Goal: Task Accomplishment & Management: Manage account settings

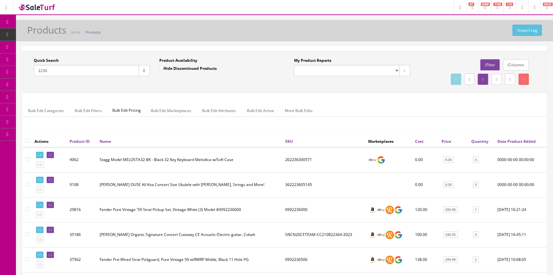
drag, startPoint x: 70, startPoint y: 69, endPoint x: 76, endPoint y: 65, distance: 7.4
click at [70, 70] on input "2236" at bounding box center [86, 70] width 105 height 11
type input "2"
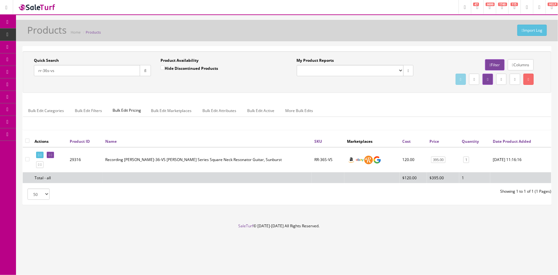
type input "rr-36s-vs"
click at [161, 68] on input "Hide Discontinued Products" at bounding box center [162, 68] width 4 height 4
click at [161, 67] on input "Hide Discontinued Products" at bounding box center [162, 68] width 4 height 4
checkbox input "false"
click at [49, 70] on input "rr-36s-vs" at bounding box center [87, 70] width 106 height 11
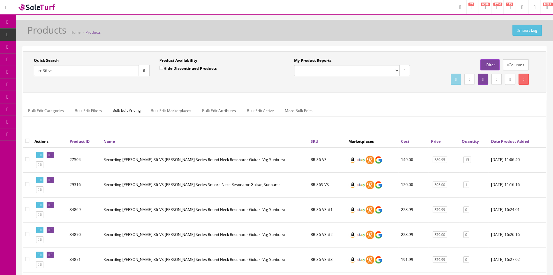
drag, startPoint x: 66, startPoint y: 70, endPoint x: 30, endPoint y: 77, distance: 35.8
click at [30, 77] on div "Quick Search rr-36-vs Date From" at bounding box center [92, 69] width 126 height 23
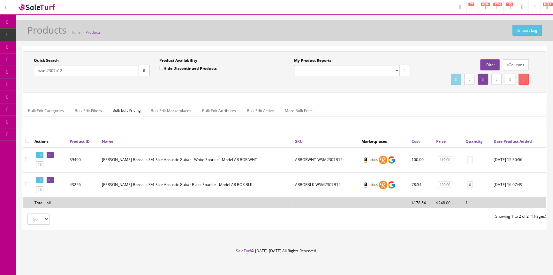
type input "wsm2307b12"
click at [50, 154] on icon at bounding box center [49, 155] width 1 height 4
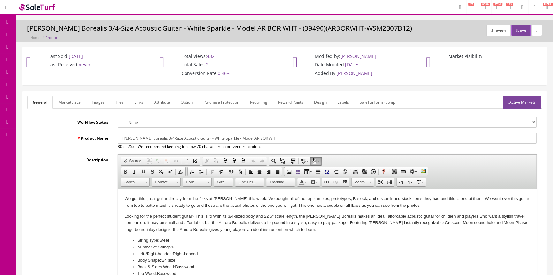
click at [349, 100] on link "Labels" at bounding box center [344, 102] width 22 height 12
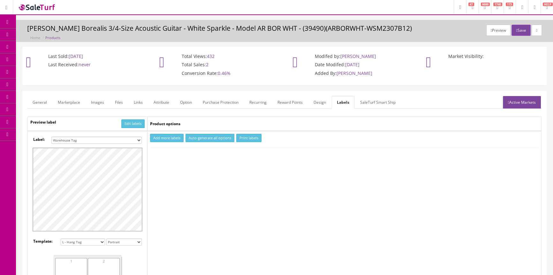
click at [136, 140] on select "Small Label 2 x 1 Label Shoe label 100 barcodes Dymo Label 2 X 1 Sticker Labels…" at bounding box center [96, 139] width 90 height 7
select select "16"
click at [51, 136] on select "Small Label 2 x 1 Label Shoe label 100 barcodes Dymo Label 2 X 1 Sticker Labels…" at bounding box center [96, 139] width 90 height 7
click at [175, 137] on button "Add more labels" at bounding box center [167, 138] width 34 height 9
type input "1"
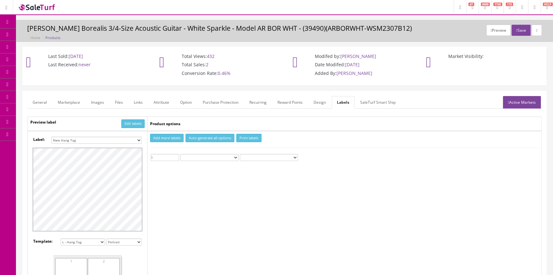
click at [177, 154] on input "1" at bounding box center [165, 157] width 28 height 7
click at [255, 136] on button "Print labels" at bounding box center [248, 138] width 25 height 9
click at [52, 34] on span "Products" at bounding box center [46, 34] width 16 height 5
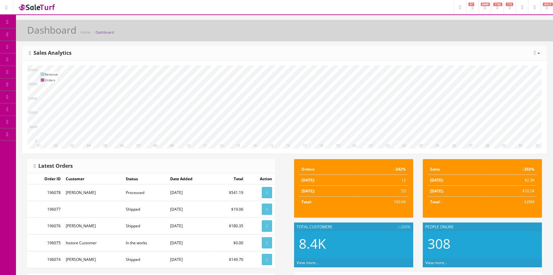
click at [52, 34] on span "Products" at bounding box center [46, 34] width 16 height 5
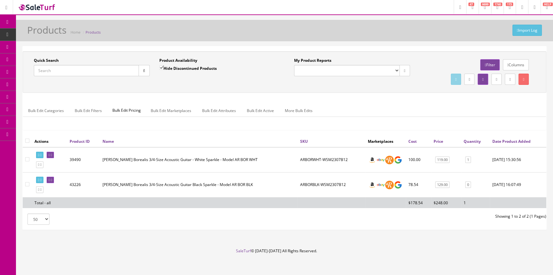
click at [58, 71] on input "Quick Search" at bounding box center [86, 70] width 105 height 11
type input "dean edge pack"
click at [159, 67] on input "Hide Discontinued Products" at bounding box center [161, 68] width 4 height 4
checkbox input "false"
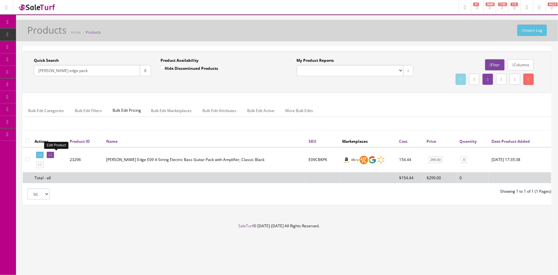
click at [52, 155] on link at bounding box center [50, 154] width 7 height 7
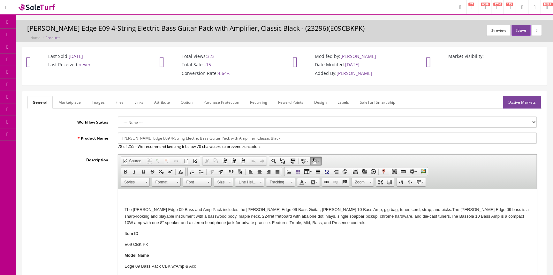
click at [533, 102] on link "Active Markets" at bounding box center [522, 102] width 38 height 12
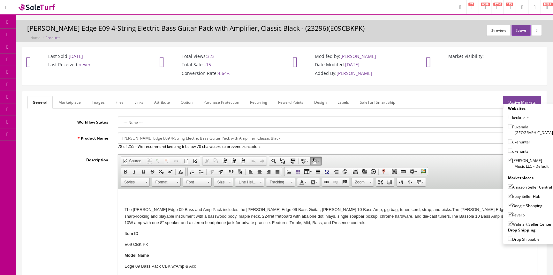
click at [508, 158] on input"] "[PERSON_NAME] Music LLC - Default" at bounding box center [510, 160] width 4 height 4
checkbox input"] "true"
click at [508, 184] on input"] "Amazon Seller Central" at bounding box center [510, 186] width 4 height 4
checkbox input"] "false"
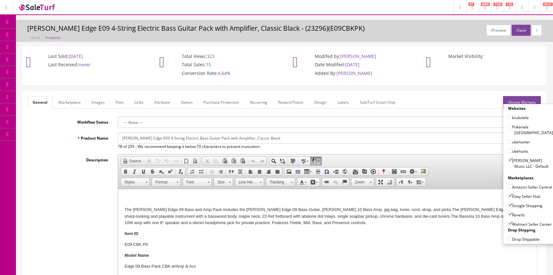
click at [508, 195] on input"] "Ebay Seller Hub" at bounding box center [510, 195] width 4 height 4
checkbox input"] "false"
click at [508, 205] on input"] "Google Shopping" at bounding box center [510, 205] width 4 height 4
checkbox input"] "false"
click at [508, 214] on input"] "Reverb" at bounding box center [510, 214] width 4 height 4
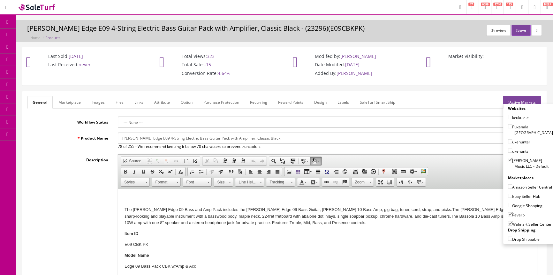
checkbox input"] "false"
click at [508, 222] on input"] "Walmart Seller Center" at bounding box center [510, 223] width 4 height 4
checkbox input"] "false"
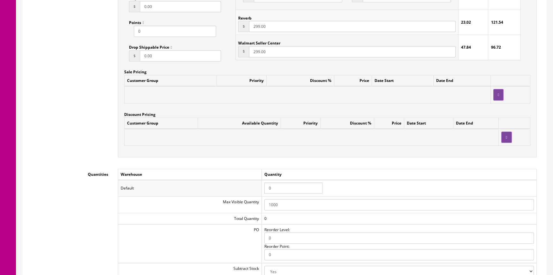
scroll to position [552, 0]
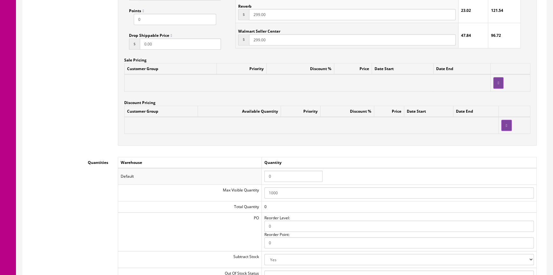
click at [286, 174] on input "0" at bounding box center [294, 175] width 58 height 11
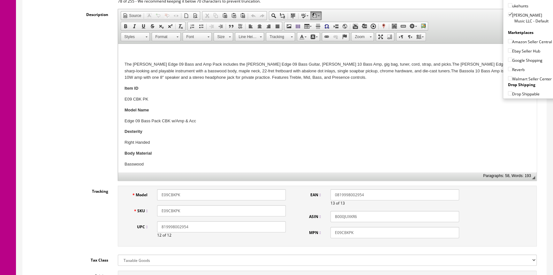
scroll to position [0, 0]
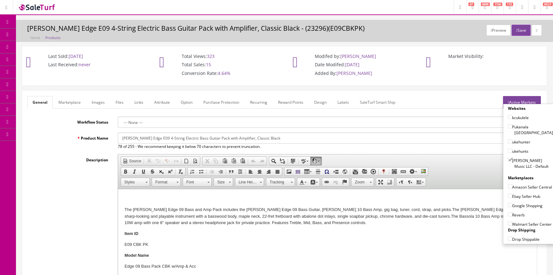
type input "1"
click at [73, 98] on link "Marketplace" at bounding box center [69, 102] width 33 height 12
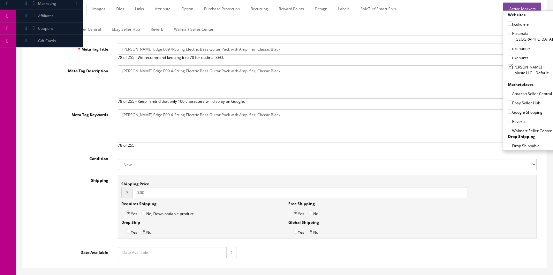
scroll to position [136, 0]
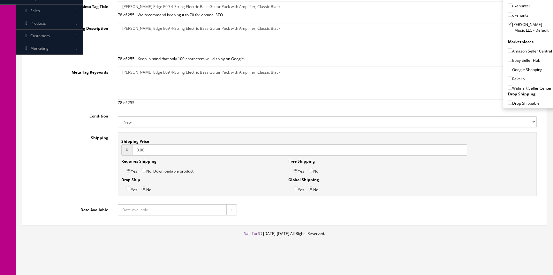
click at [148, 148] on input "0.00" at bounding box center [299, 149] width 335 height 11
type input "0"
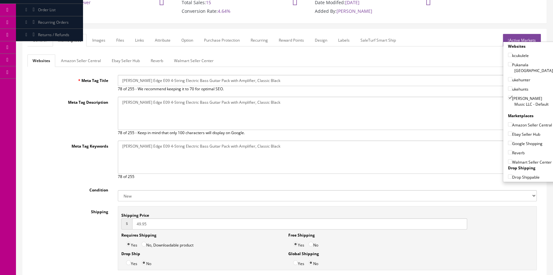
scroll to position [0, 0]
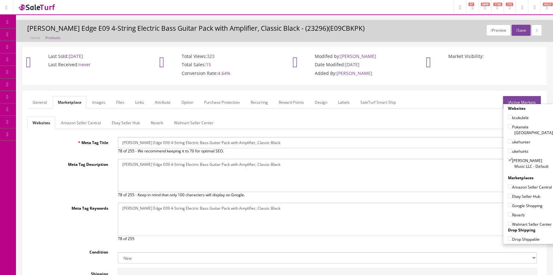
type input "49.95"
drag, startPoint x: 38, startPoint y: 100, endPoint x: 34, endPoint y: 106, distance: 6.8
click at [38, 100] on link "General" at bounding box center [39, 102] width 25 height 12
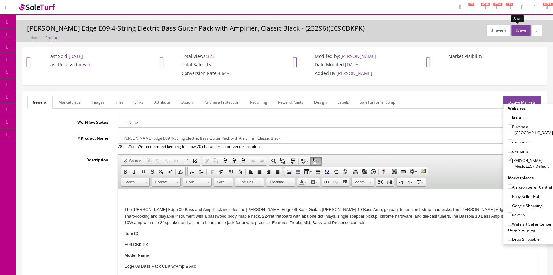
click at [521, 30] on button "Save" at bounding box center [521, 30] width 19 height 11
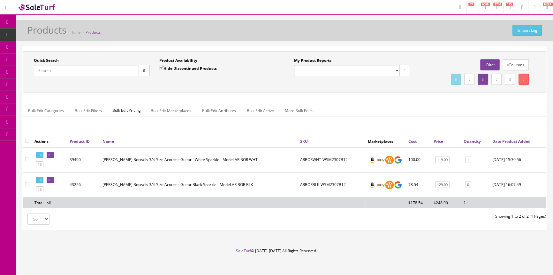
click at [80, 71] on input "Quick Search" at bounding box center [86, 70] width 105 height 11
type input "dean edge pack"
click at [142, 67] on button "button" at bounding box center [144, 70] width 11 height 11
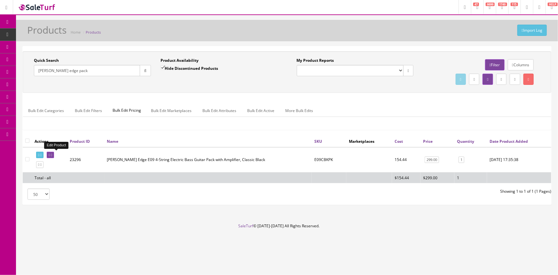
click at [52, 153] on link at bounding box center [50, 154] width 7 height 7
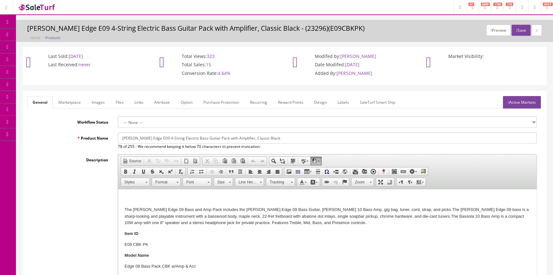
click at [344, 102] on link "Labels" at bounding box center [344, 102] width 22 height 12
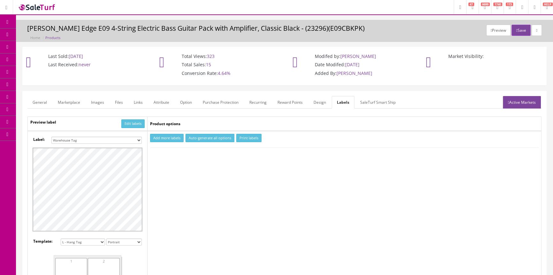
click at [132, 140] on select "Small Label 2 x 1 Label Shoe label 100 barcodes Dymo Label 2 X 1 Sticker Labels…" at bounding box center [96, 139] width 90 height 7
select select "16"
click at [51, 136] on select "Small Label 2 x 1 Label Shoe label 100 barcodes Dymo Label 2 X 1 Sticker Labels…" at bounding box center [96, 139] width 90 height 7
drag, startPoint x: 153, startPoint y: 138, endPoint x: 162, endPoint y: 142, distance: 9.4
click at [154, 138] on button "Add more labels" at bounding box center [167, 138] width 34 height 9
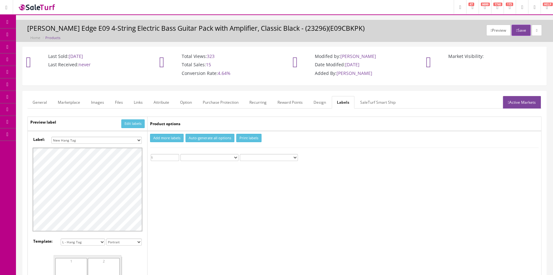
type input "1"
click at [176, 155] on input "1" at bounding box center [165, 157] width 28 height 7
click at [255, 137] on button "Print labels" at bounding box center [248, 138] width 25 height 9
click at [51, 35] on span "Products" at bounding box center [46, 34] width 16 height 5
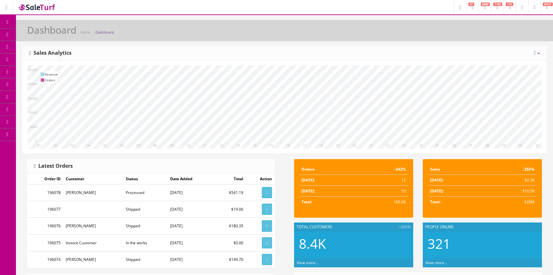
click at [54, 32] on span "Products" at bounding box center [46, 34] width 16 height 5
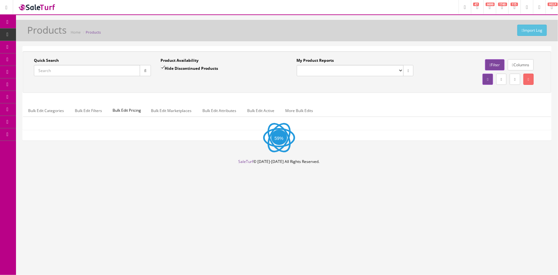
click at [67, 72] on input "Quick Search" at bounding box center [87, 70] width 106 height 11
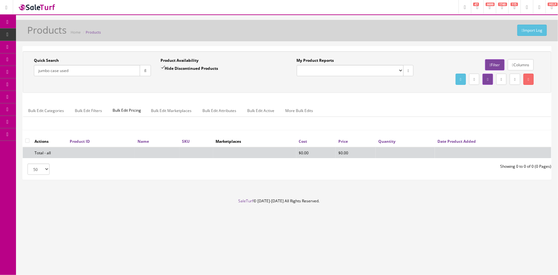
type input "jumbo case used"
click at [163, 67] on input "Hide Discontinued Products" at bounding box center [162, 68] width 4 height 4
checkbox input "false"
drag, startPoint x: 83, startPoint y: 70, endPoint x: 26, endPoint y: 75, distance: 57.8
click at [26, 75] on div "Quick Search jumbo case used Date From Product Availability Hide Discontinued P…" at bounding box center [155, 69] width 263 height 23
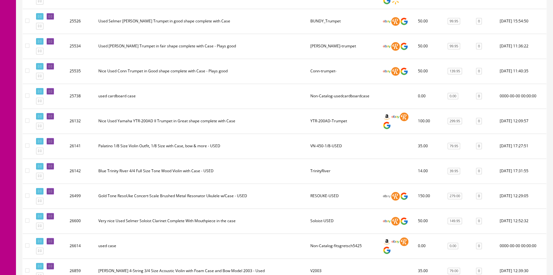
scroll to position [987, 0]
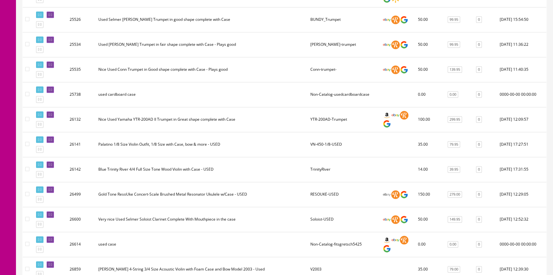
type input "used case"
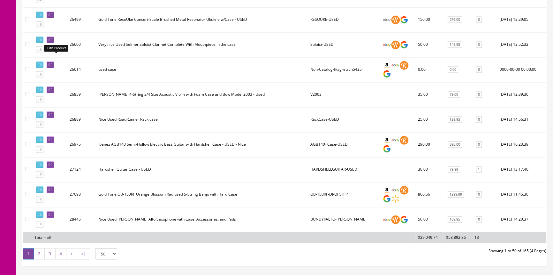
scroll to position [0, 0]
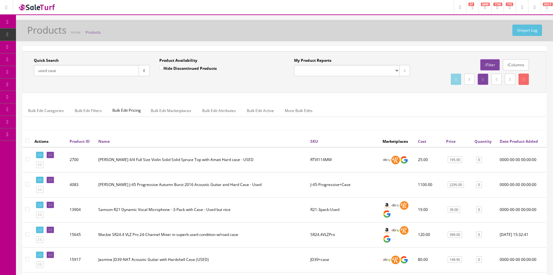
click at [53, 56] on div "Quick Search used case Date From Product Availability Hide Discontinued Product…" at bounding box center [285, 72] width 524 height 42
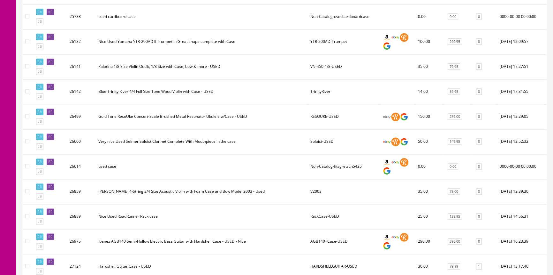
scroll to position [1075, 0]
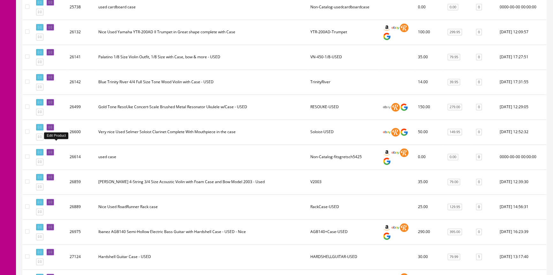
click at [50, 150] on icon at bounding box center [49, 152] width 1 height 4
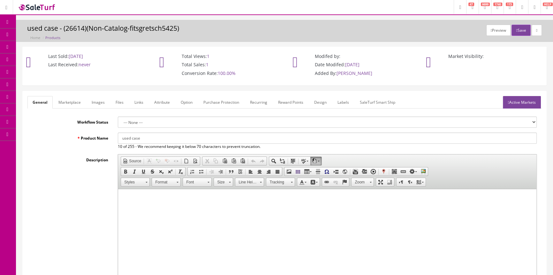
click at [521, 101] on link "Active Markets" at bounding box center [522, 102] width 38 height 12
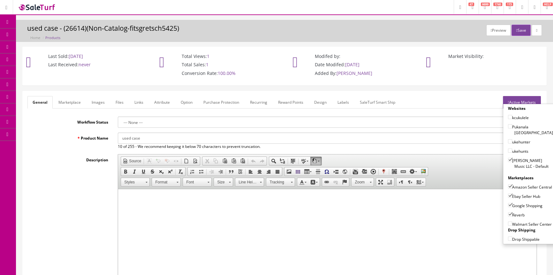
click at [508, 158] on input"] "[PERSON_NAME] Music LLC - Default" at bounding box center [510, 160] width 4 height 4
checkbox input"] "false"
click at [508, 184] on input"] "Amazon Seller Central" at bounding box center [510, 186] width 4 height 4
checkbox input"] "false"
click at [508, 196] on input"] "Ebay Seller Hub" at bounding box center [510, 195] width 4 height 4
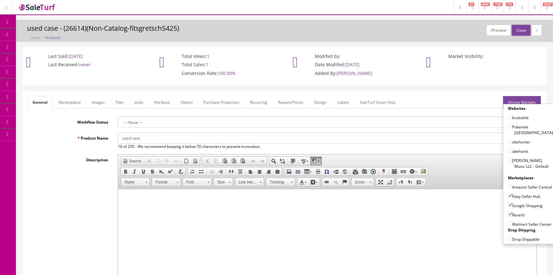
checkbox input"] "false"
click at [508, 205] on input"] "Google Shopping" at bounding box center [510, 205] width 4 height 4
checkbox input"] "false"
click at [508, 213] on input"] "Reverb" at bounding box center [510, 214] width 4 height 4
checkbox input"] "false"
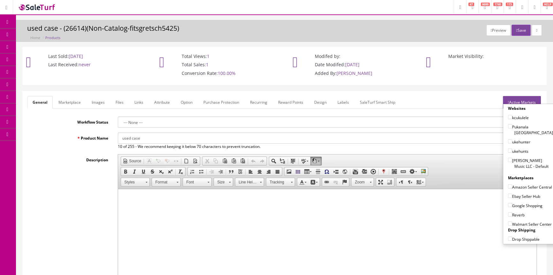
click at [121, 139] on input "used case" at bounding box center [327, 137] width 419 height 11
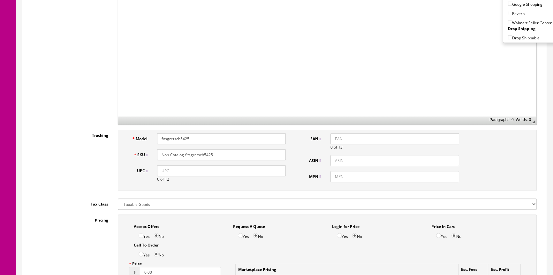
scroll to position [203, 0]
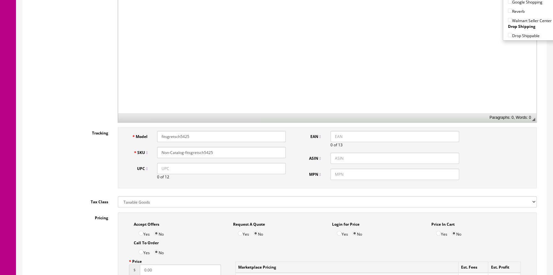
type input "JUMBO GUITAR CASE -USED"
drag, startPoint x: 196, startPoint y: 135, endPoint x: 145, endPoint y: 138, distance: 50.9
click at [145, 138] on div "Model fitsgretsch5425" at bounding box center [208, 136] width 166 height 11
type input "HARDSHELLCASE"
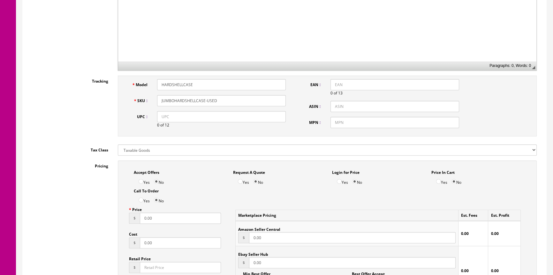
scroll to position [348, 0]
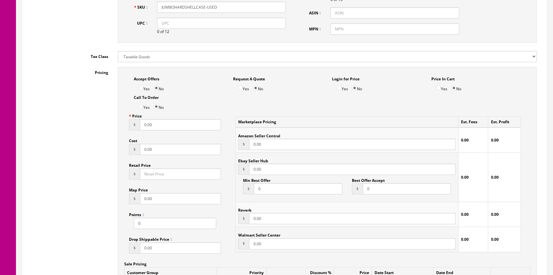
type input "JUMBOHARDSHELLCASE-USED"
click at [167, 125] on input "0.00" at bounding box center [180, 124] width 81 height 11
type input "0"
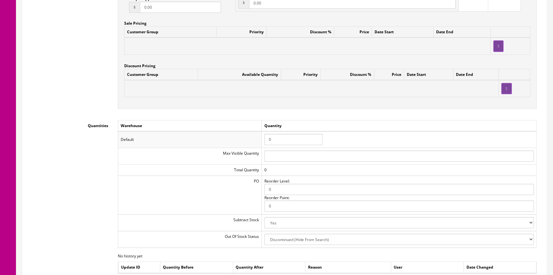
scroll to position [610, 0]
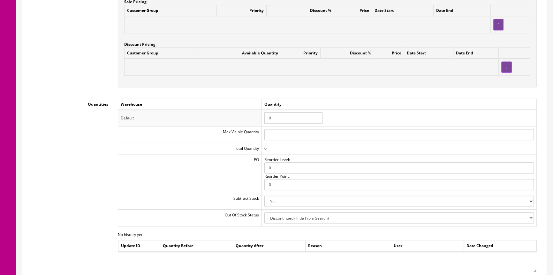
type input "85.95"
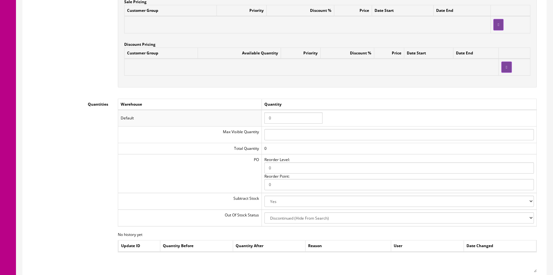
click at [281, 117] on input "0" at bounding box center [294, 117] width 58 height 11
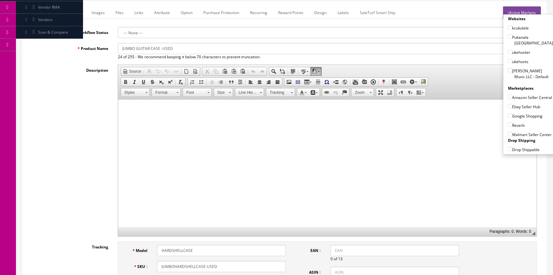
scroll to position [0, 0]
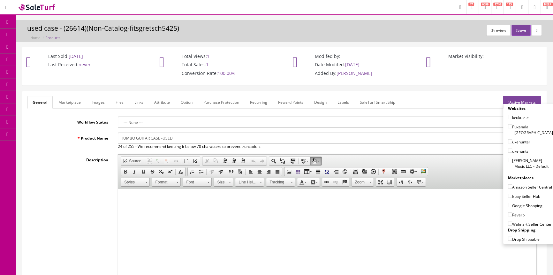
type input "1"
drag, startPoint x: 121, startPoint y: 138, endPoint x: 173, endPoint y: 137, distance: 51.2
click at [173, 137] on input "JUMBO GUITAR CASE -USED" at bounding box center [327, 137] width 419 height 11
click at [81, 102] on link "Marketplace" at bounding box center [69, 102] width 33 height 12
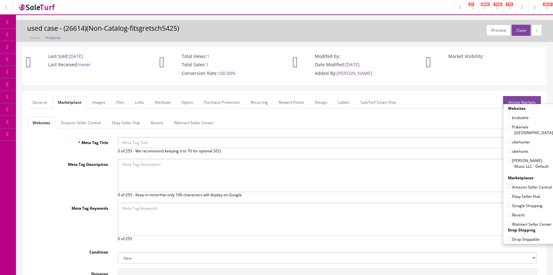
click at [131, 143] on input "Meta Tag Title" at bounding box center [327, 142] width 419 height 11
paste input "JUMBO GUITAR CASE -USED"
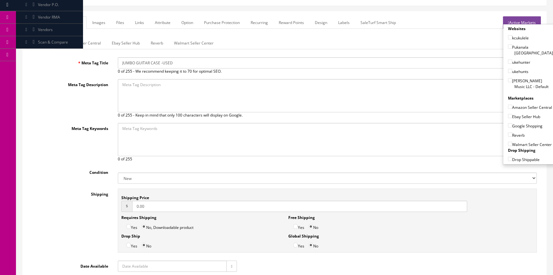
scroll to position [87, 0]
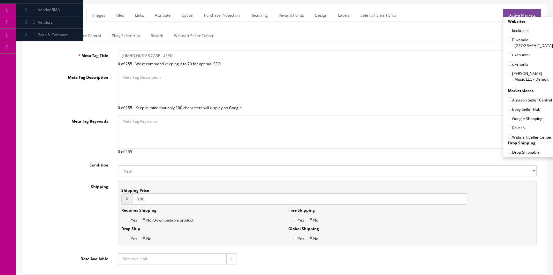
type input "JUMBO GUITAR CASE -USED"
click at [159, 169] on select "New Used B Stock Open Box Re-Packed" at bounding box center [327, 170] width 419 height 11
select select "Used"
click at [118, 165] on select "New Used B Stock Open Box Re-Packed" at bounding box center [327, 170] width 419 height 11
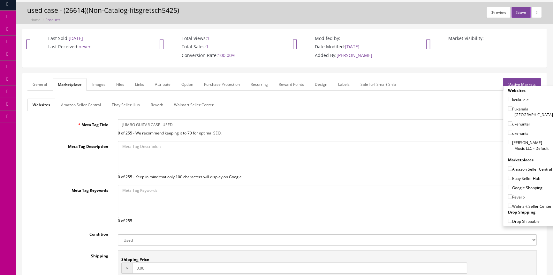
scroll to position [0, 0]
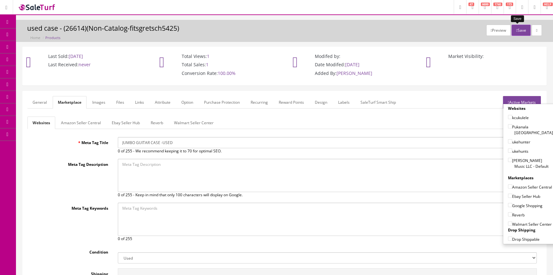
click at [518, 29] on button "Save" at bounding box center [521, 30] width 19 height 11
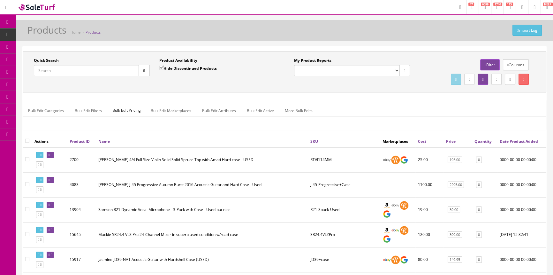
click at [72, 67] on input "Quick Search" at bounding box center [86, 70] width 105 height 11
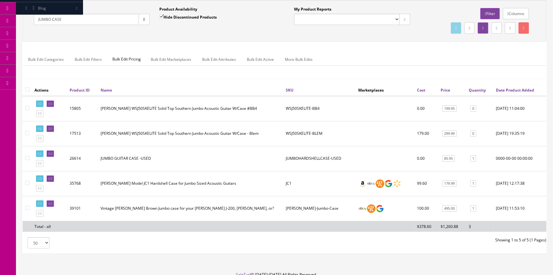
scroll to position [83, 0]
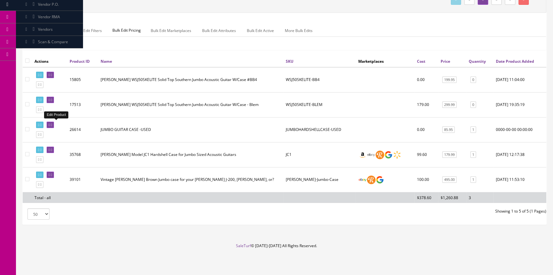
type input "JUMBO CASE"
click at [50, 123] on icon at bounding box center [49, 125] width 1 height 4
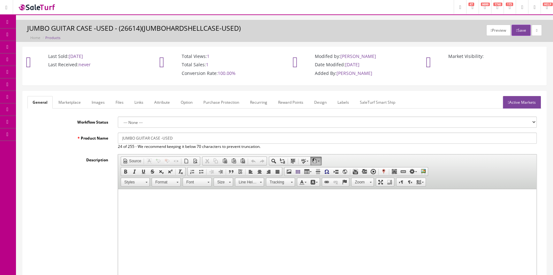
click at [344, 101] on link "Labels" at bounding box center [344, 102] width 22 height 12
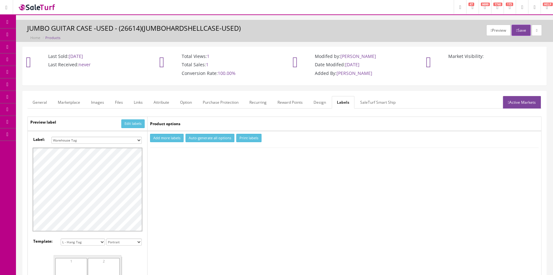
click at [109, 138] on select "Small Label 2 x 1 Label Shoe label 100 barcodes Dymo Label 2 X 1 Sticker Labels…" at bounding box center [96, 139] width 90 height 7
select select "16"
click at [51, 136] on select "Small Label 2 x 1 Label Shoe label 100 barcodes Dymo Label 2 X 1 Sticker Labels…" at bounding box center [96, 139] width 90 height 7
click at [168, 136] on button "Add more labels" at bounding box center [167, 138] width 34 height 9
type input "1"
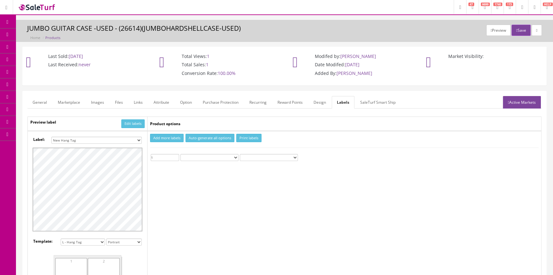
click at [176, 155] on input "1" at bounding box center [165, 157] width 28 height 7
click at [253, 137] on button "Print labels" at bounding box center [248, 138] width 25 height 9
click at [31, 68] on link "Order List" at bounding box center [49, 72] width 67 height 12
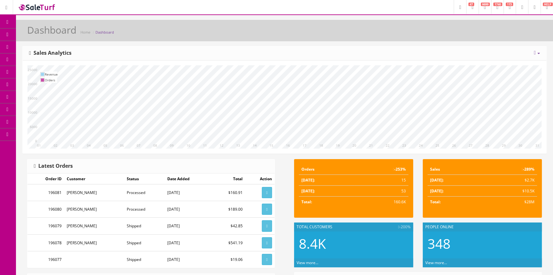
click at [29, 74] on link "Order List" at bounding box center [49, 72] width 67 height 12
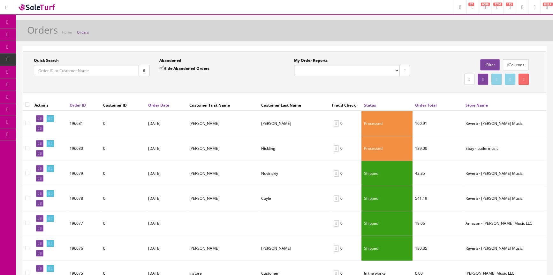
click at [75, 74] on input "Quick Search" at bounding box center [86, 70] width 105 height 11
type input "768634"
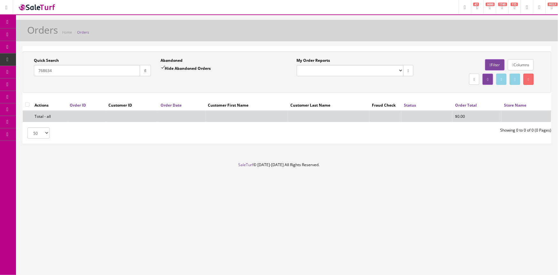
drag, startPoint x: 107, startPoint y: 73, endPoint x: 30, endPoint y: 76, distance: 77.1
click at [30, 76] on div "Quick Search 768634 Date From" at bounding box center [92, 69] width 127 height 23
click at [61, 59] on span "POS Console" at bounding box center [49, 59] width 23 height 5
